Goal: Find specific page/section: Find specific page/section

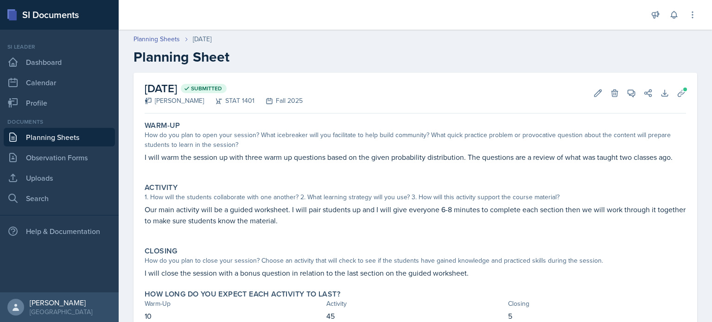
scroll to position [36, 0]
click at [48, 135] on link "Planning Sheets" at bounding box center [59, 137] width 111 height 19
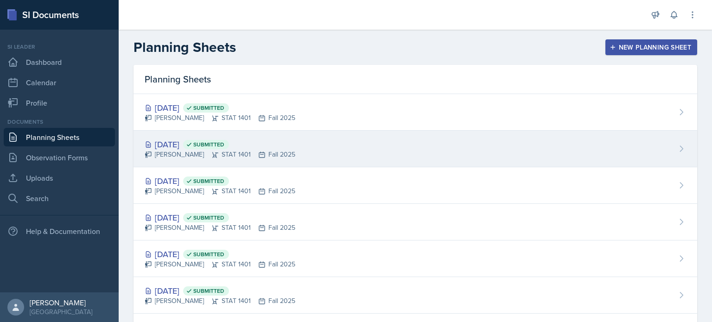
click at [184, 147] on div "[DATE] Submitted" at bounding box center [220, 144] width 151 height 13
